Goal: Find specific page/section: Find specific page/section

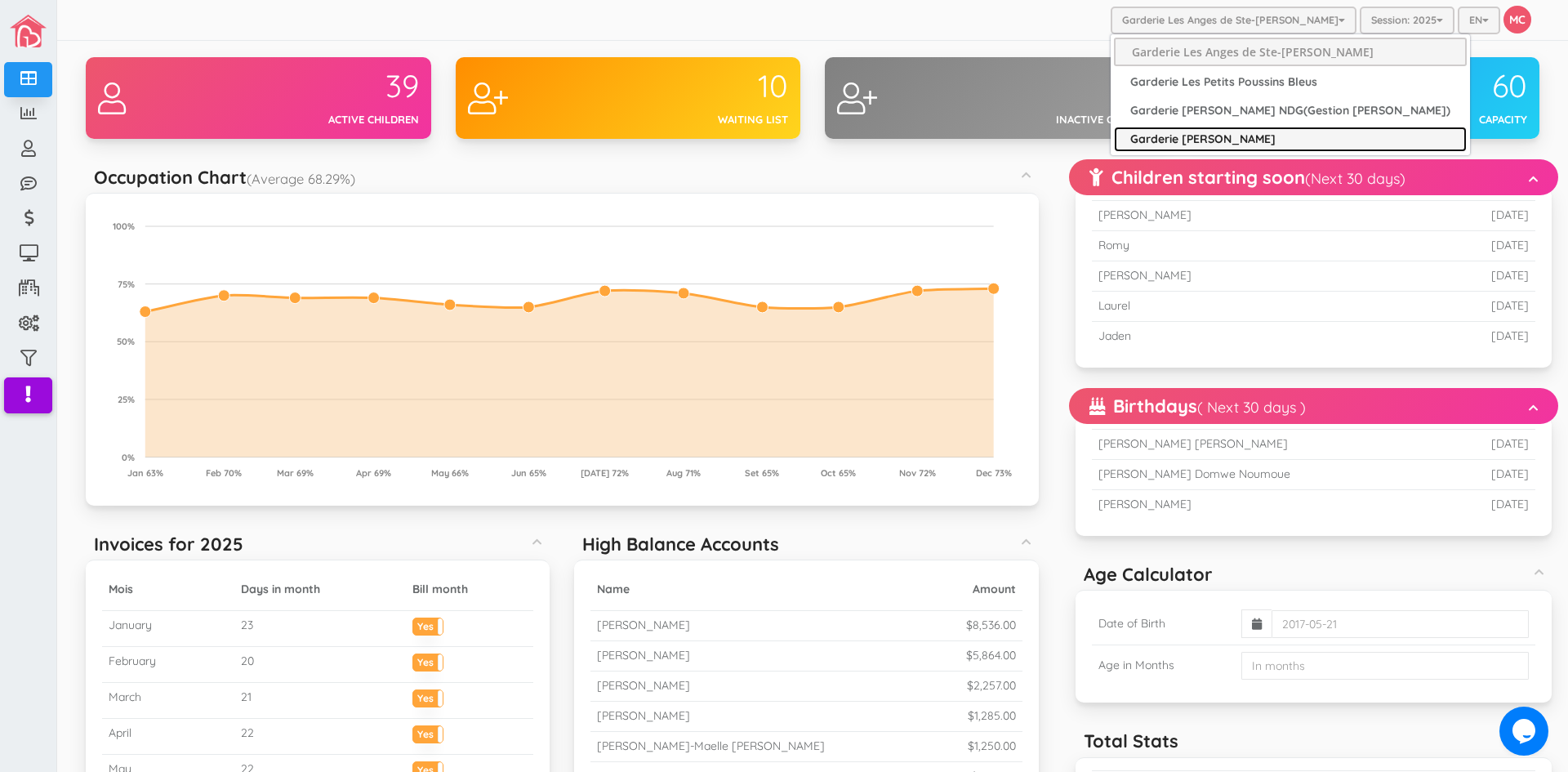
click at [1248, 138] on link "Garderie [PERSON_NAME]" at bounding box center [1289, 139] width 353 height 25
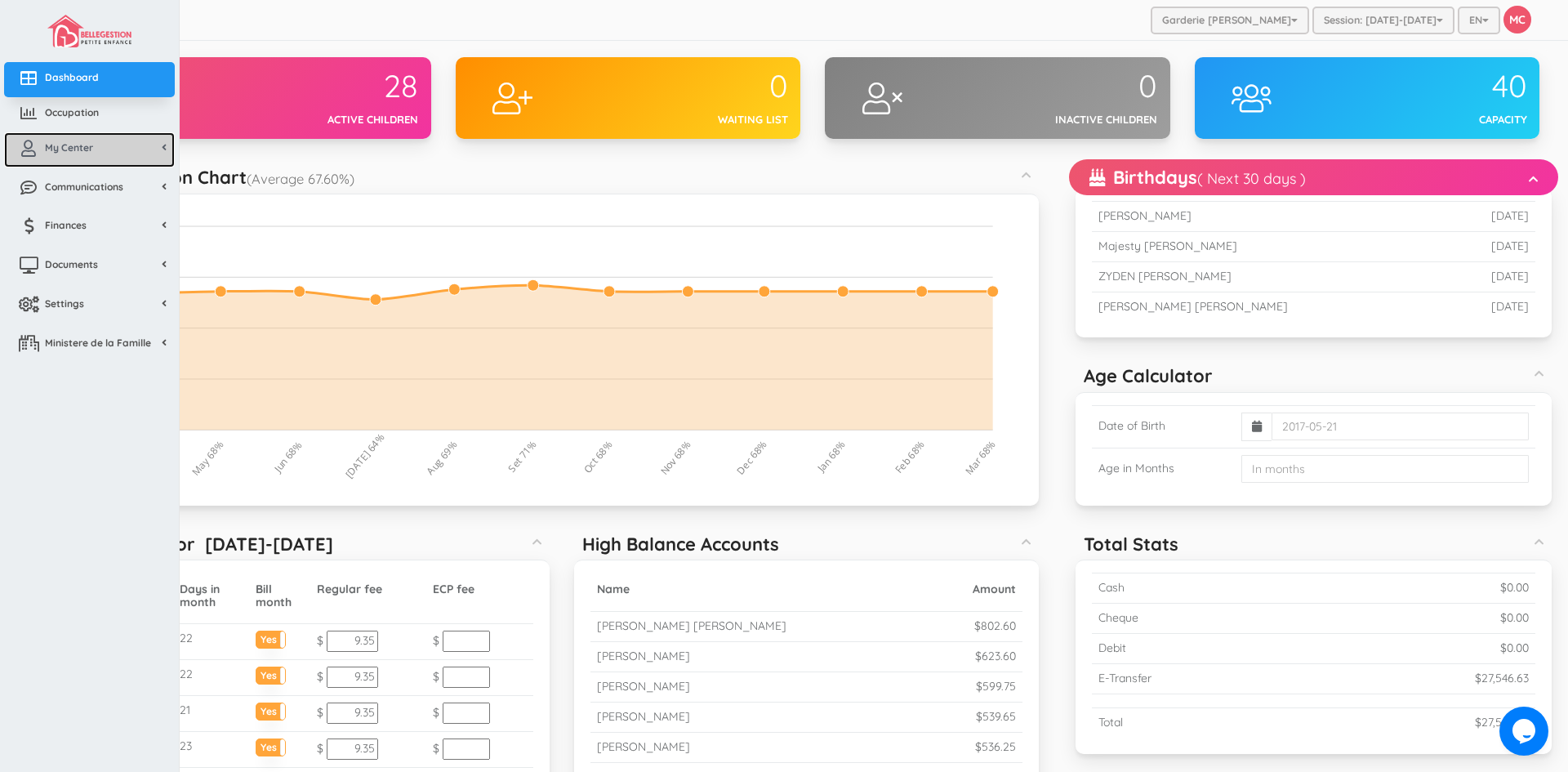
click at [81, 147] on span "My Center" at bounding box center [69, 147] width 48 height 13
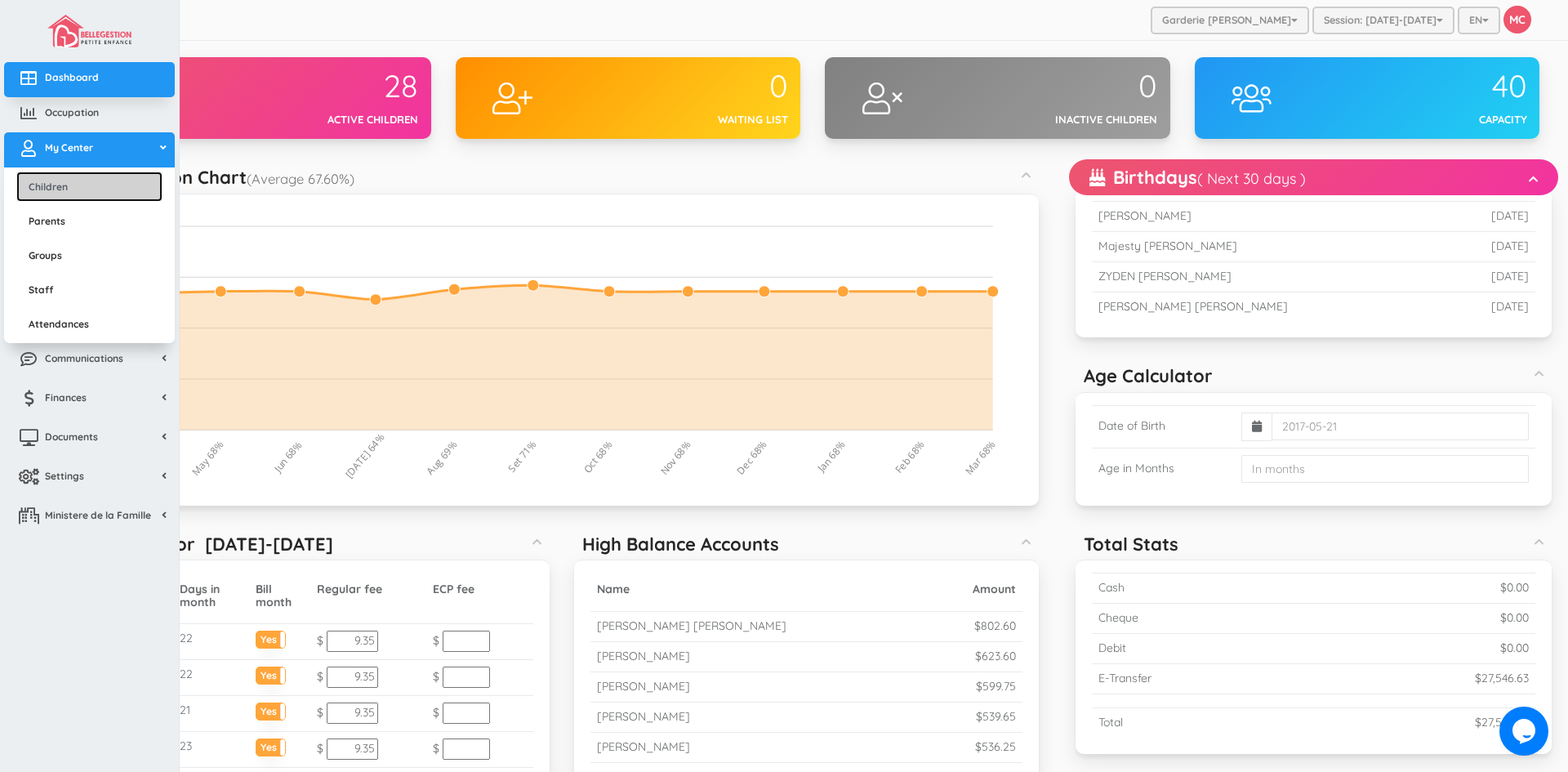
click at [81, 177] on link "Children" at bounding box center [89, 186] width 146 height 30
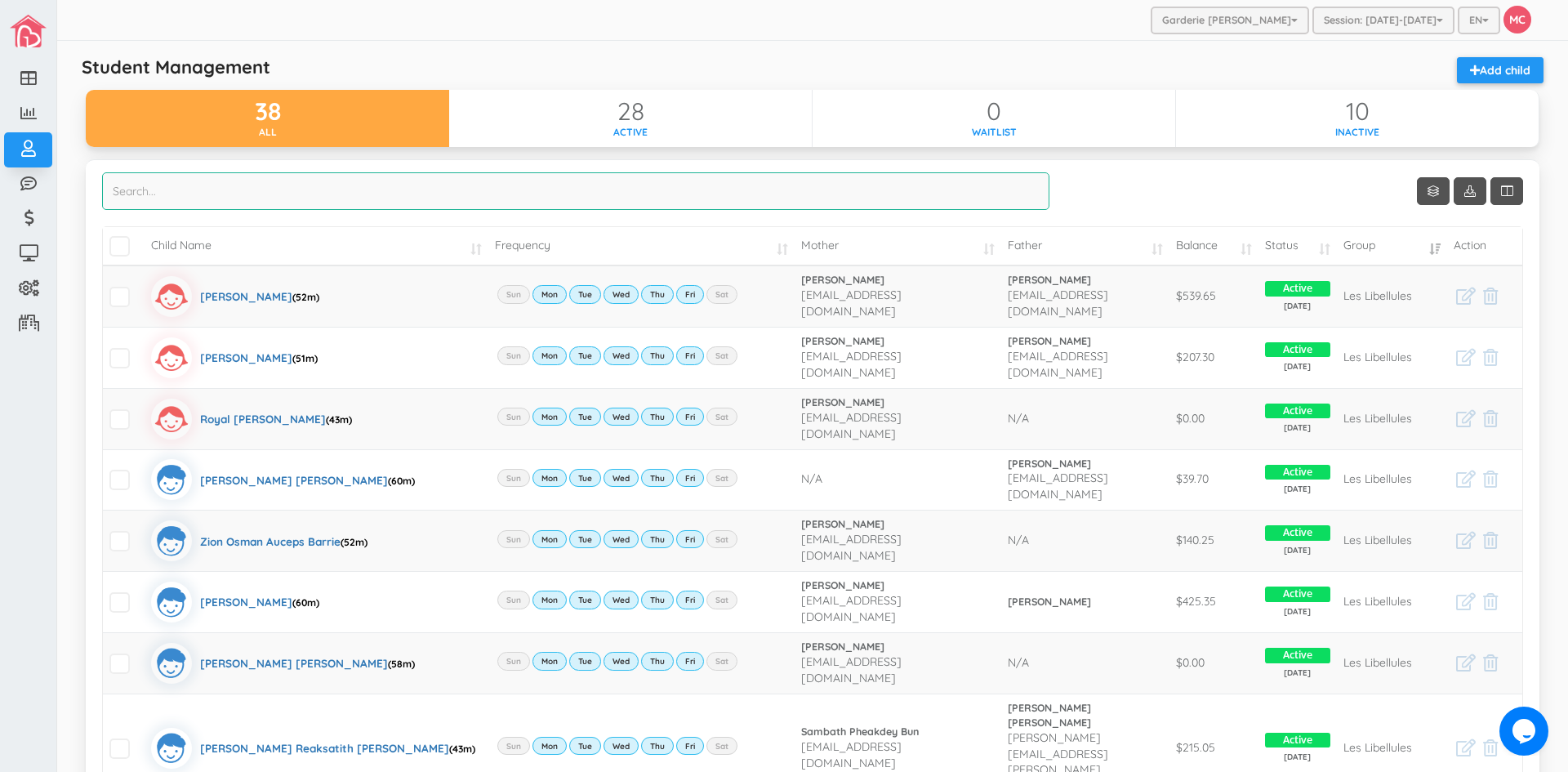
click at [169, 184] on input "search" at bounding box center [576, 190] width 947 height 37
